Goal: Information Seeking & Learning: Learn about a topic

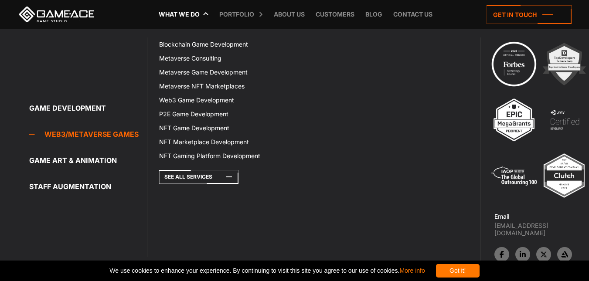
click at [100, 136] on link "Web3/Metaverse Games" at bounding box center [87, 134] width 117 height 17
click at [79, 136] on link "Web3/Metaverse Games" at bounding box center [87, 134] width 117 height 17
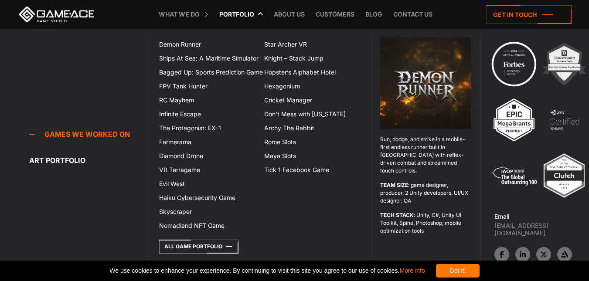
click at [241, 12] on link "Portfolio" at bounding box center [237, 14] width 44 height 29
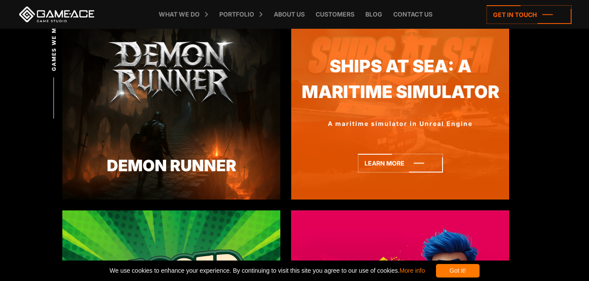
scroll to position [262, 0]
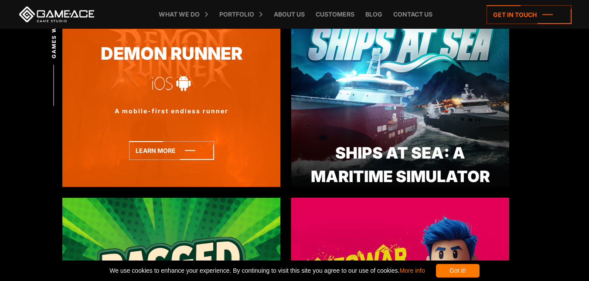
click at [212, 101] on div "Demon Runner A mobile-first endless runner" at bounding box center [171, 94] width 218 height 185
click at [170, 149] on icon at bounding box center [171, 150] width 85 height 19
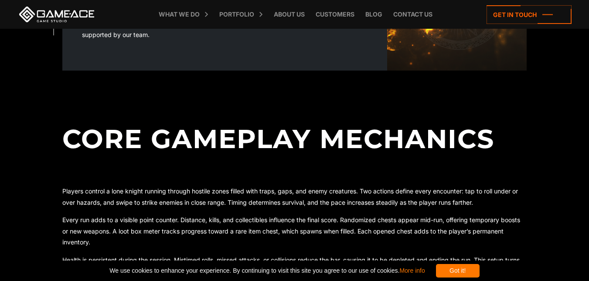
scroll to position [305, 0]
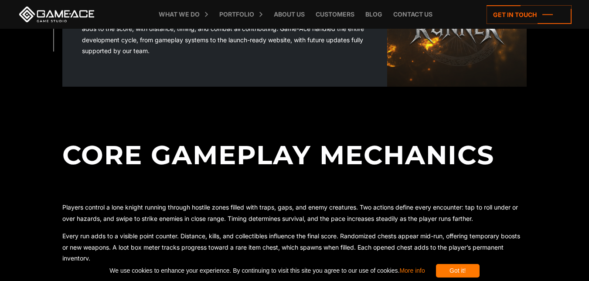
click at [480, 273] on div "Got it!" at bounding box center [458, 271] width 44 height 14
